Goal: Obtain resource: Download file/media

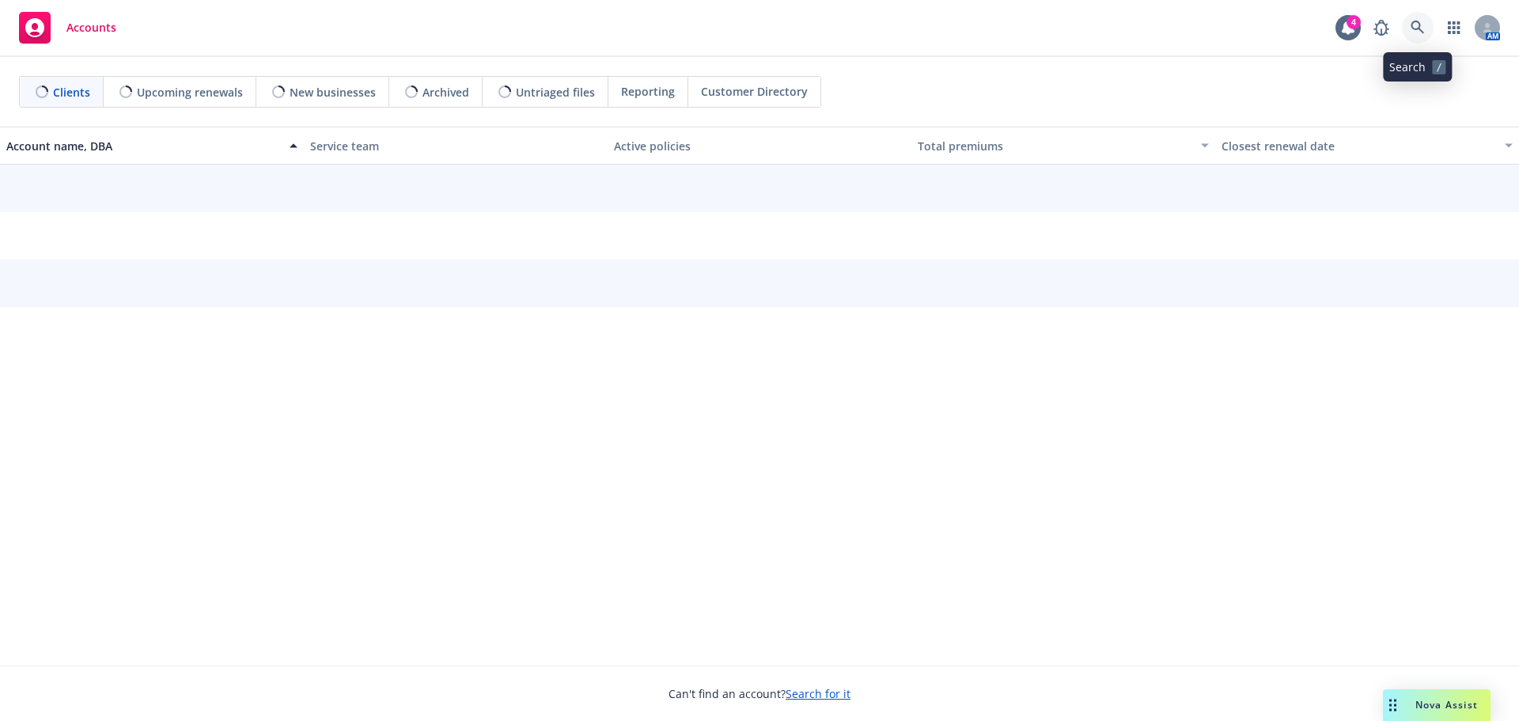
click at [1419, 26] on icon at bounding box center [1417, 27] width 13 height 13
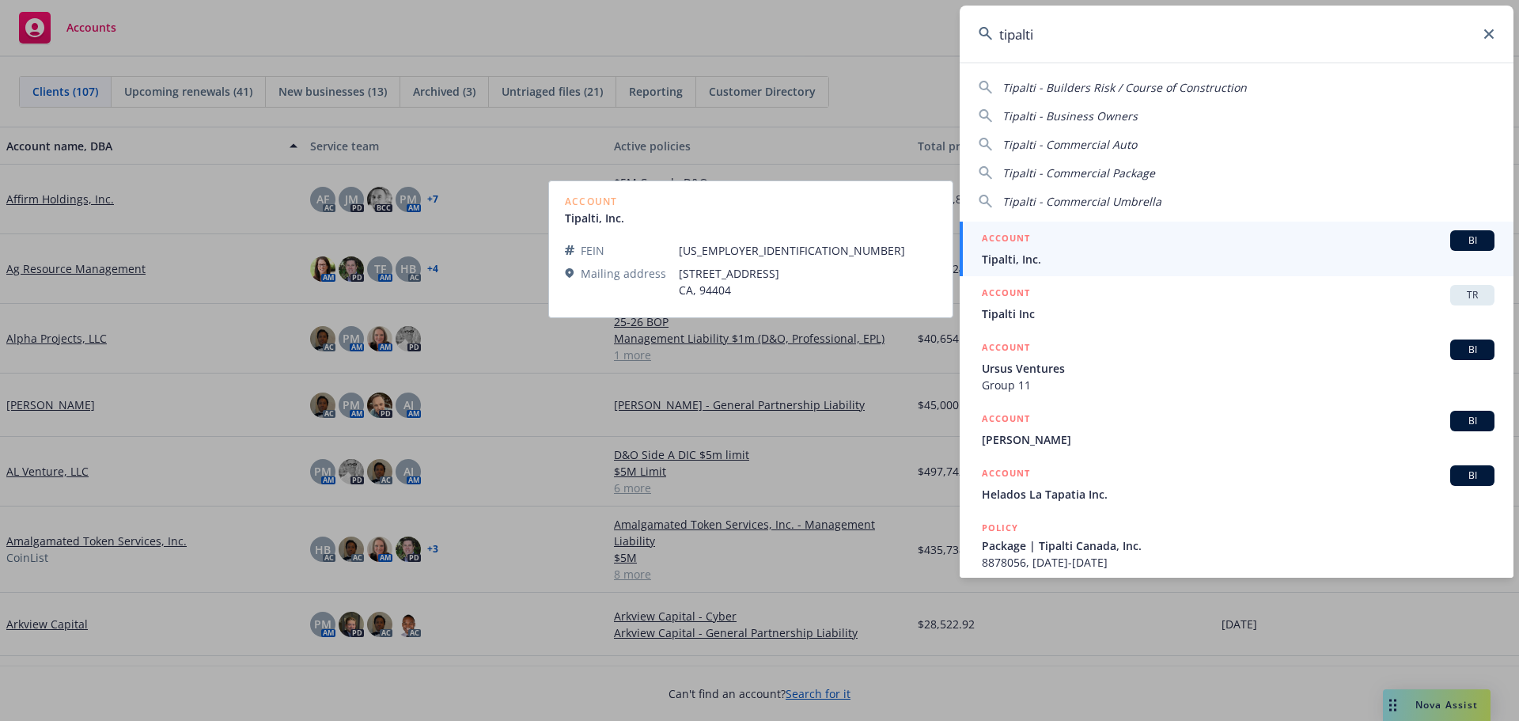
type input "tipalti"
click at [1023, 258] on span "Tipalti, Inc." at bounding box center [1238, 259] width 513 height 17
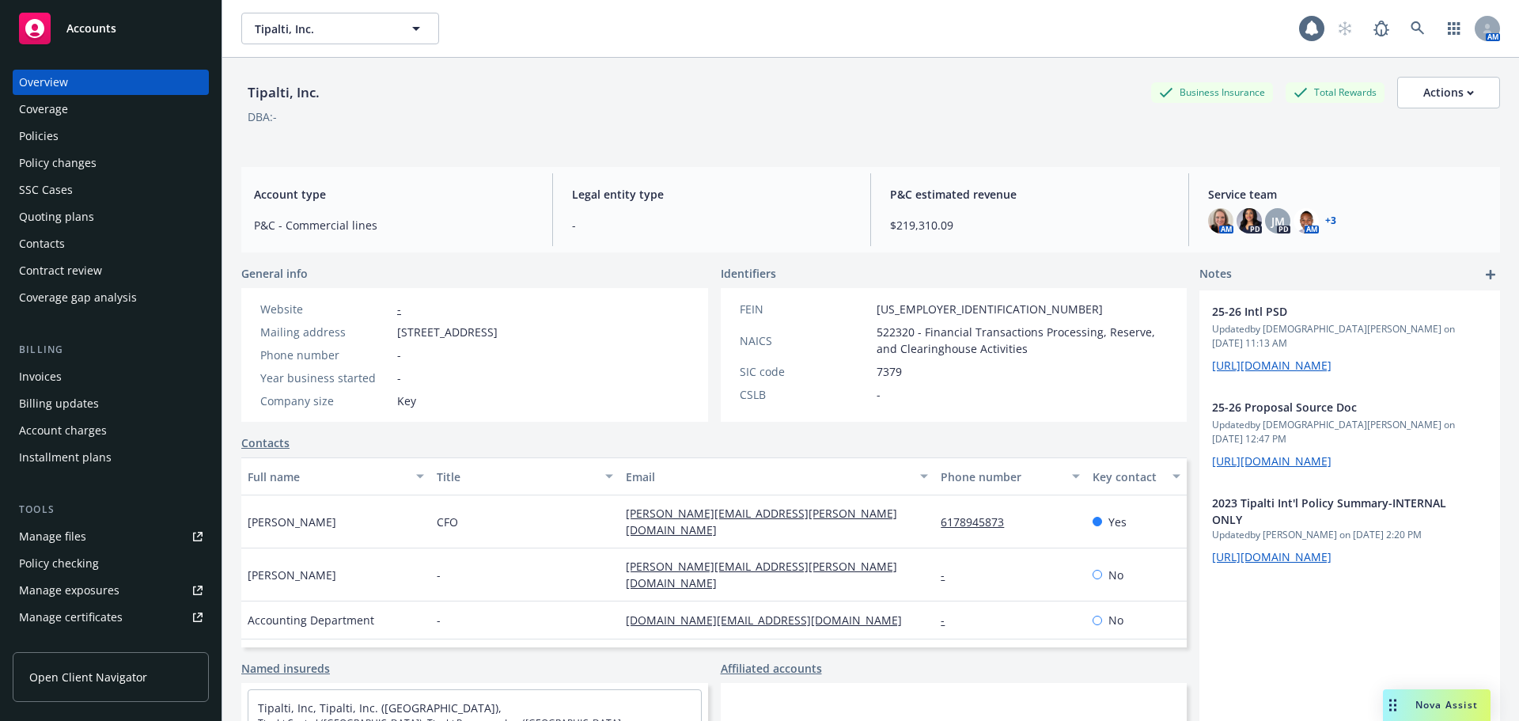
click at [19, 138] on div "Policies" at bounding box center [39, 135] width 40 height 25
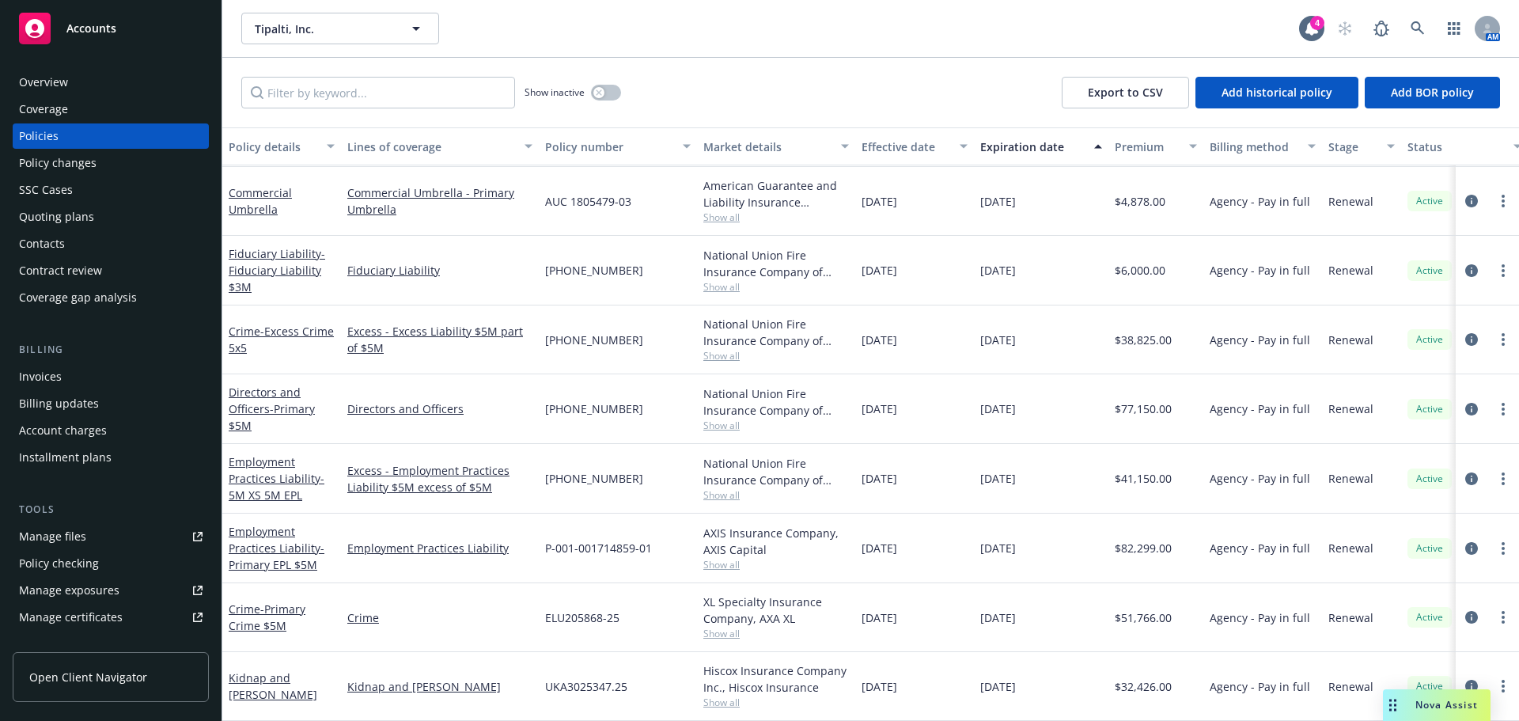
scroll to position [1346, 0]
click at [287, 675] on link "Kidnap and [PERSON_NAME]" at bounding box center [273, 686] width 89 height 32
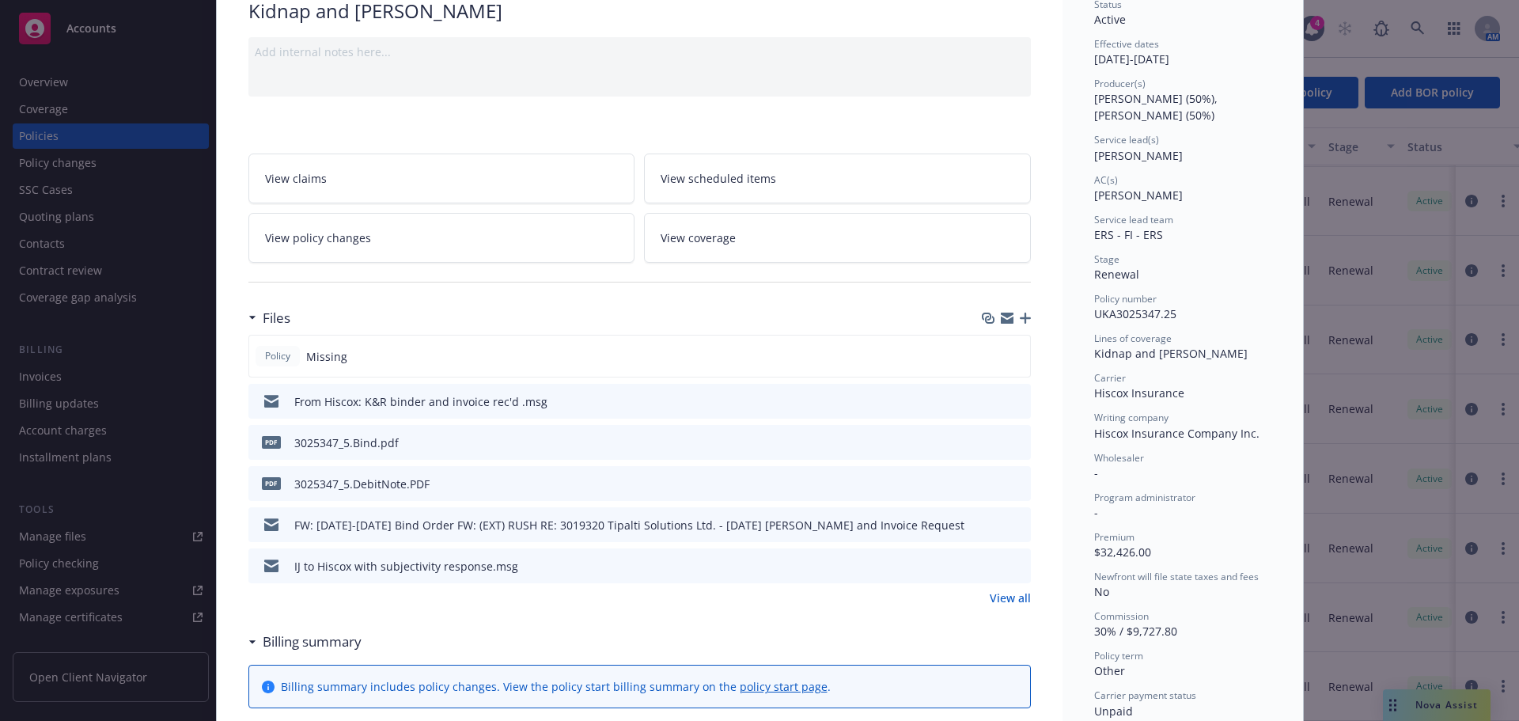
scroll to position [158, 0]
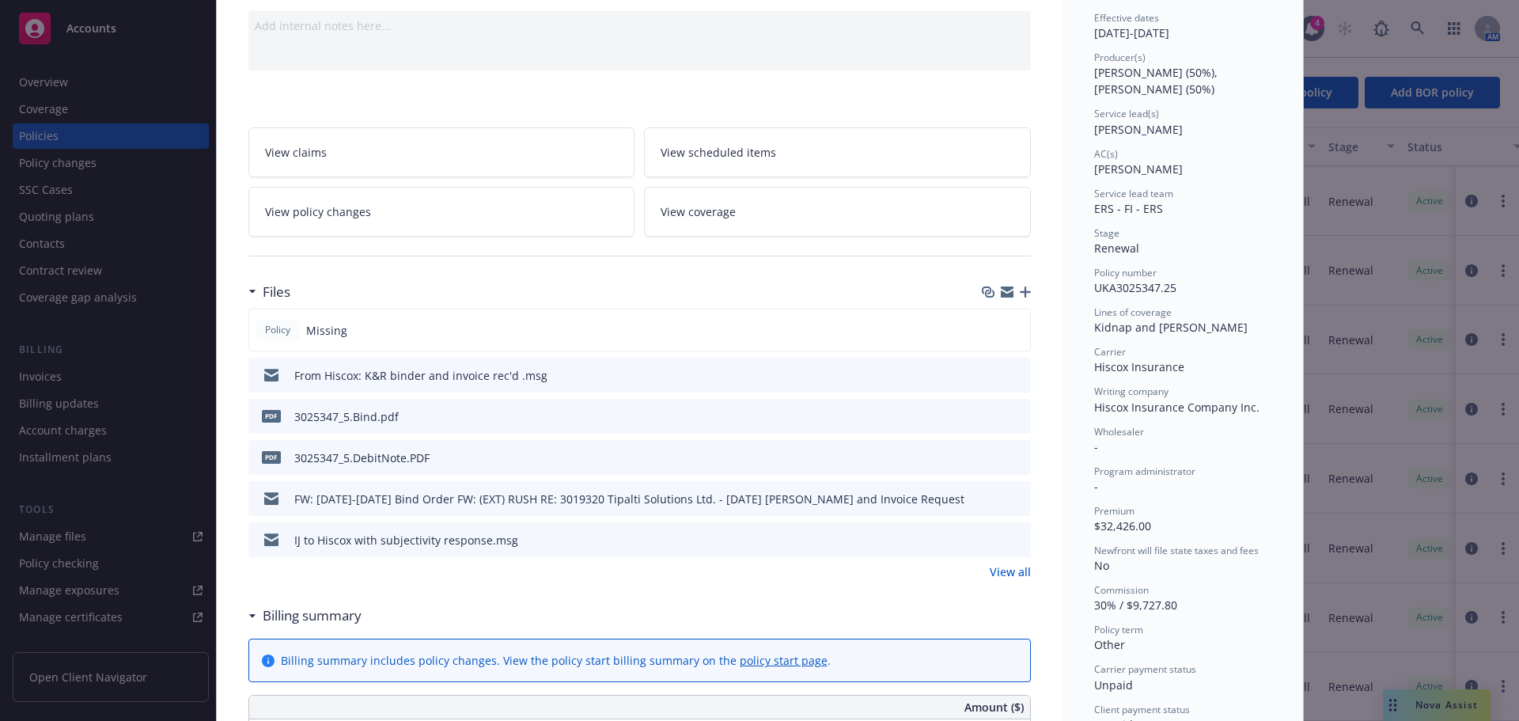
click at [985, 380] on button at bounding box center [991, 375] width 13 height 17
click at [983, 372] on icon "download file" at bounding box center [989, 374] width 13 height 13
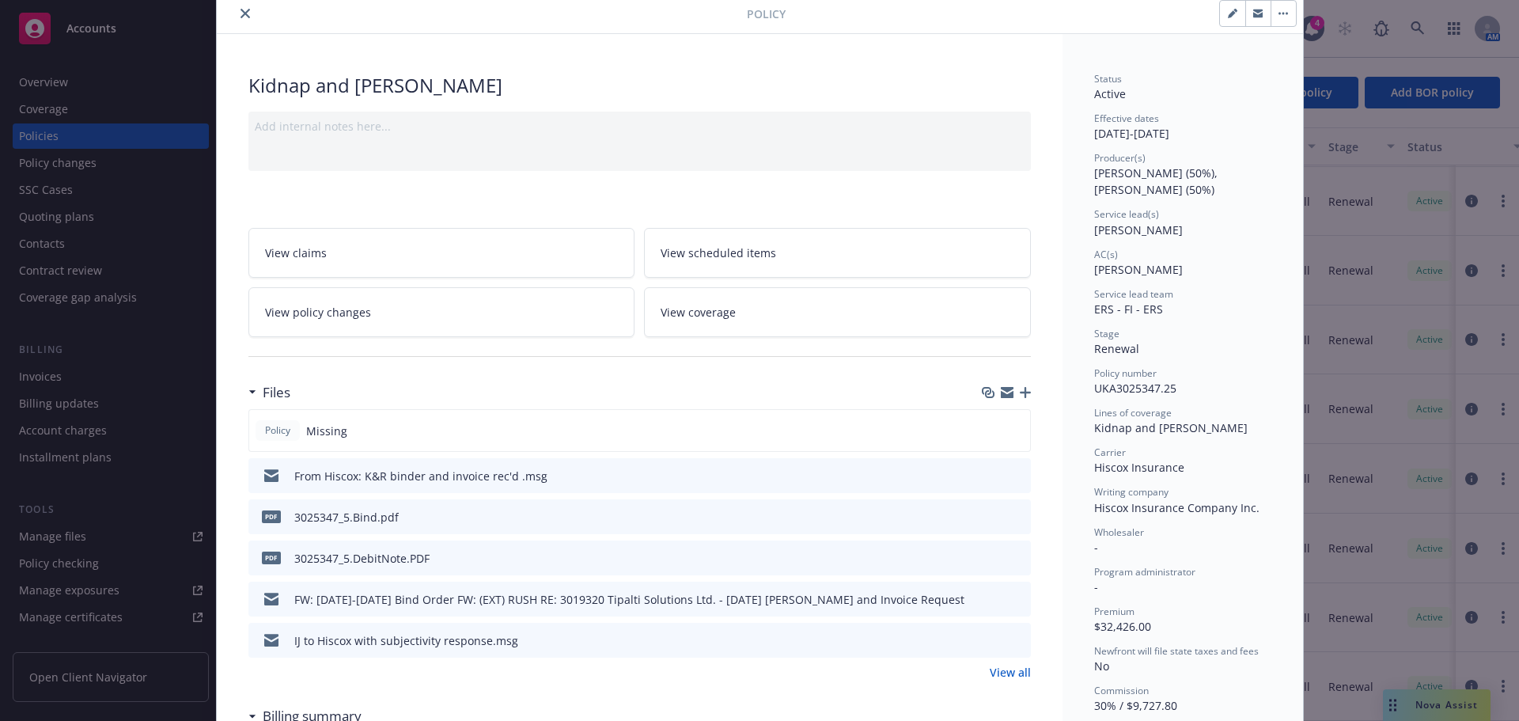
scroll to position [0, 0]
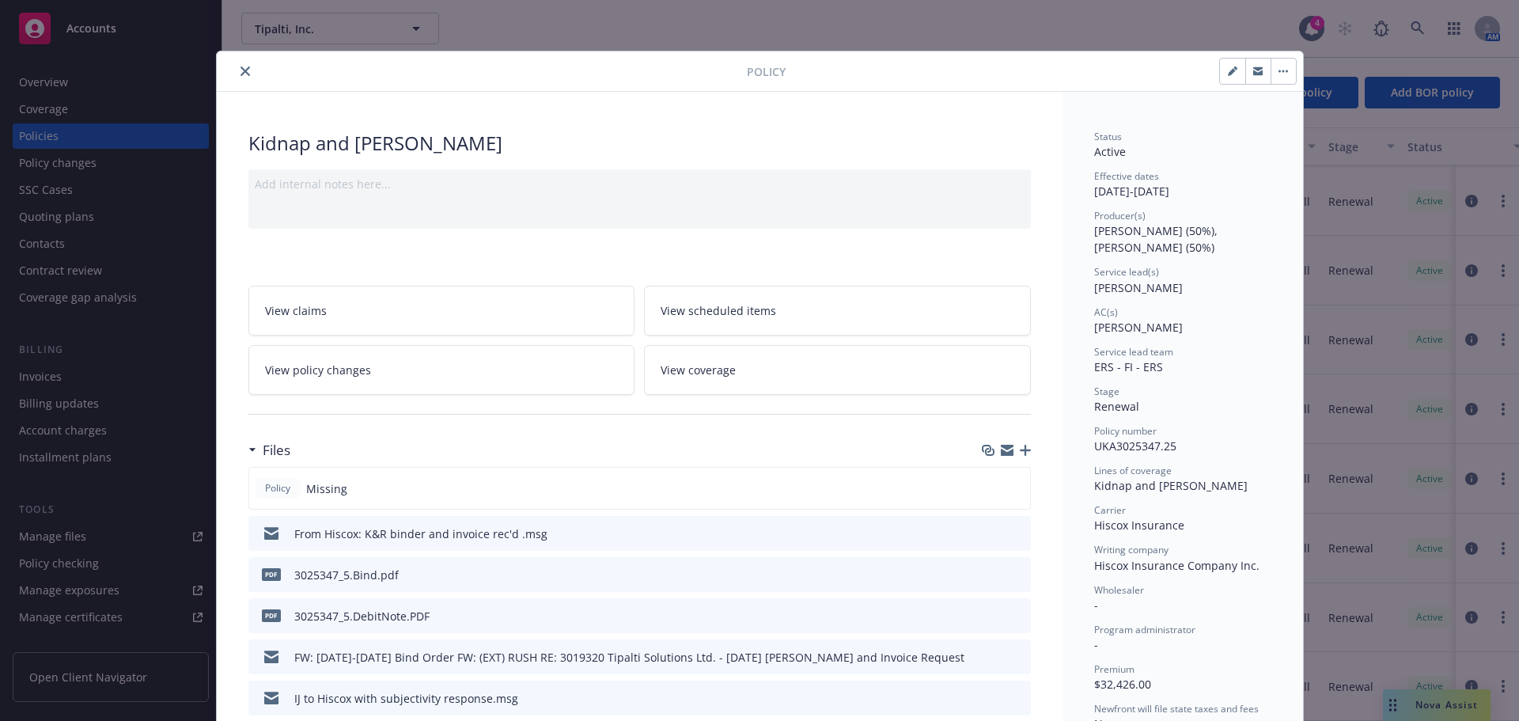
click at [241, 70] on icon "close" at bounding box center [245, 70] width 9 height 9
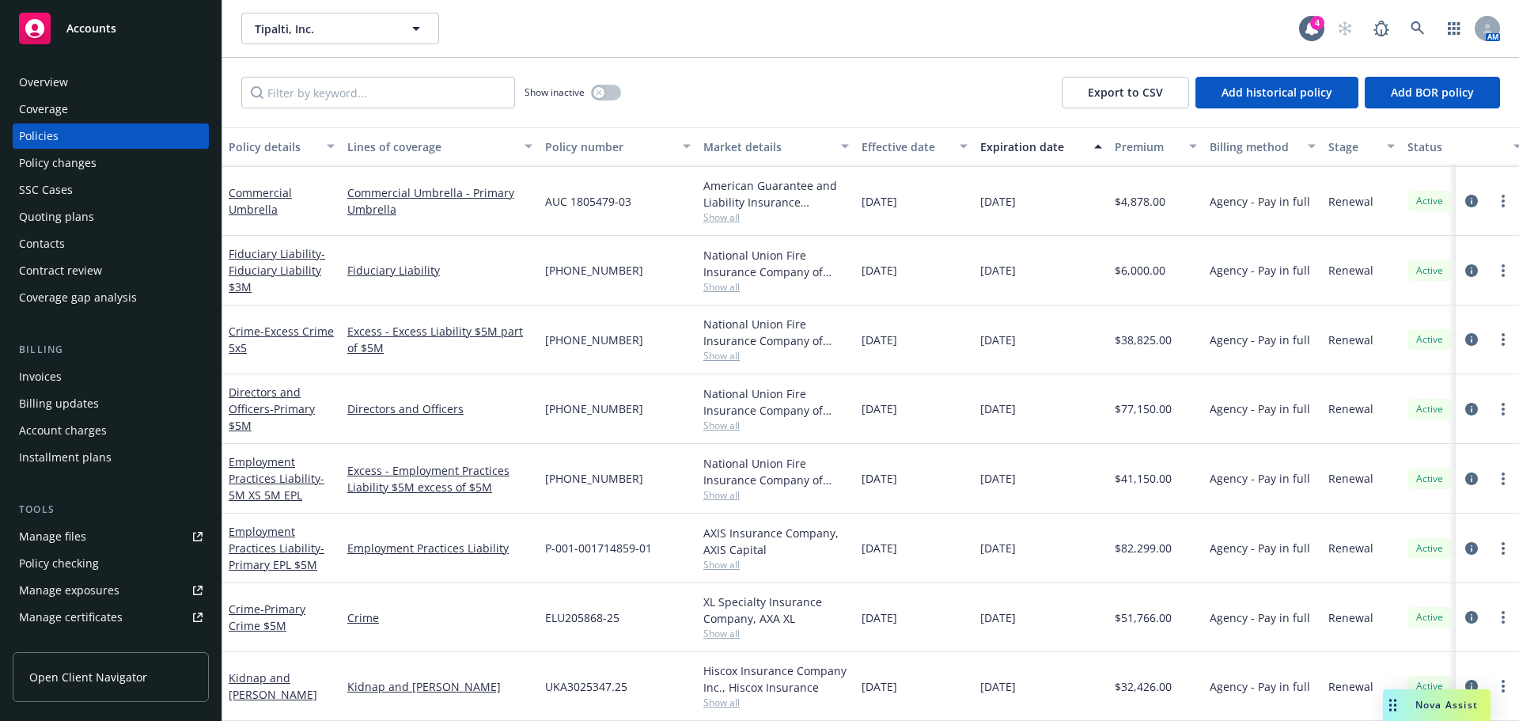
click at [48, 76] on div "Overview" at bounding box center [43, 82] width 49 height 25
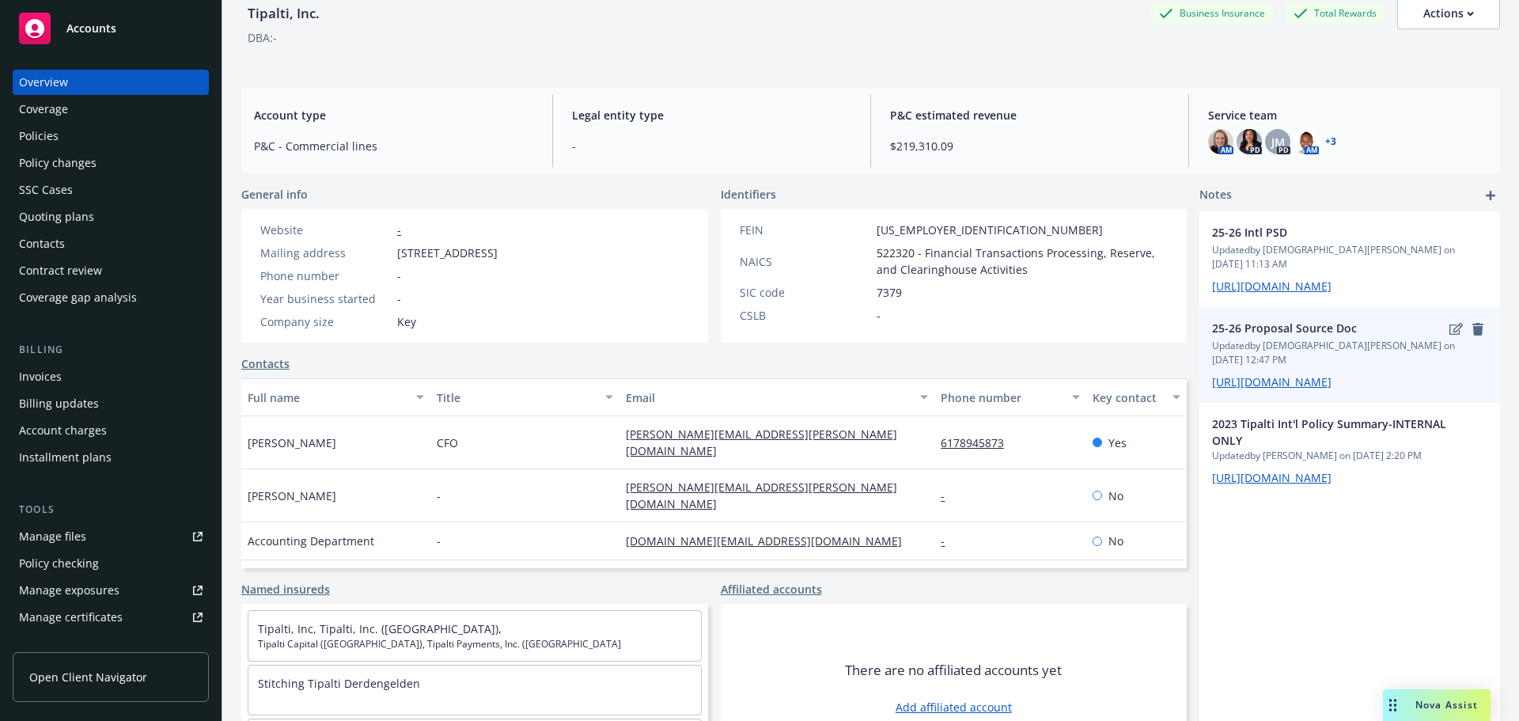
scroll to position [146, 0]
